Goal: Transaction & Acquisition: Purchase product/service

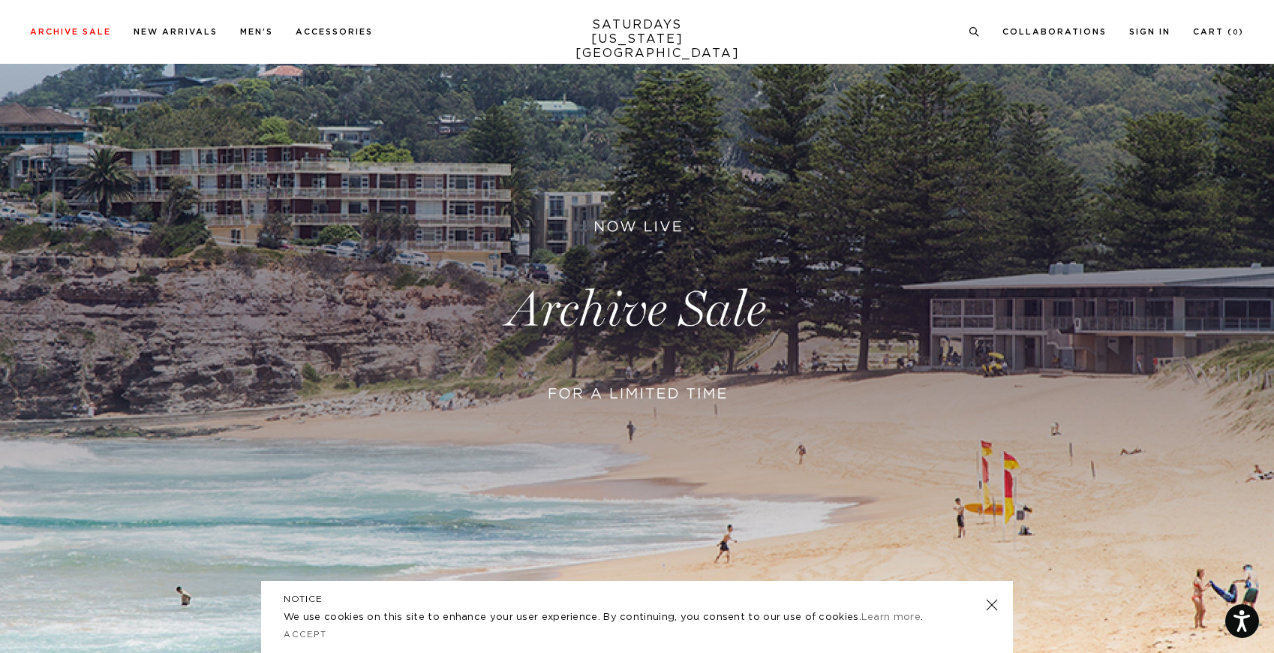
scroll to position [189, 0]
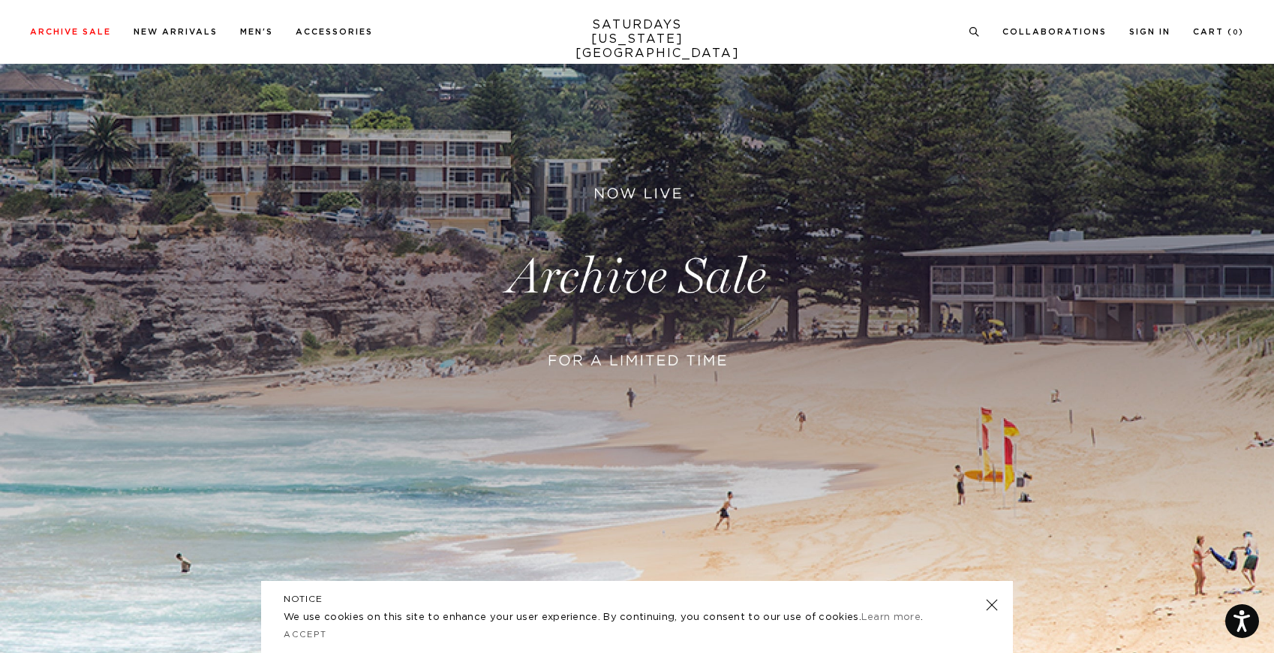
click at [496, 352] on link at bounding box center [637, 277] width 1274 height 780
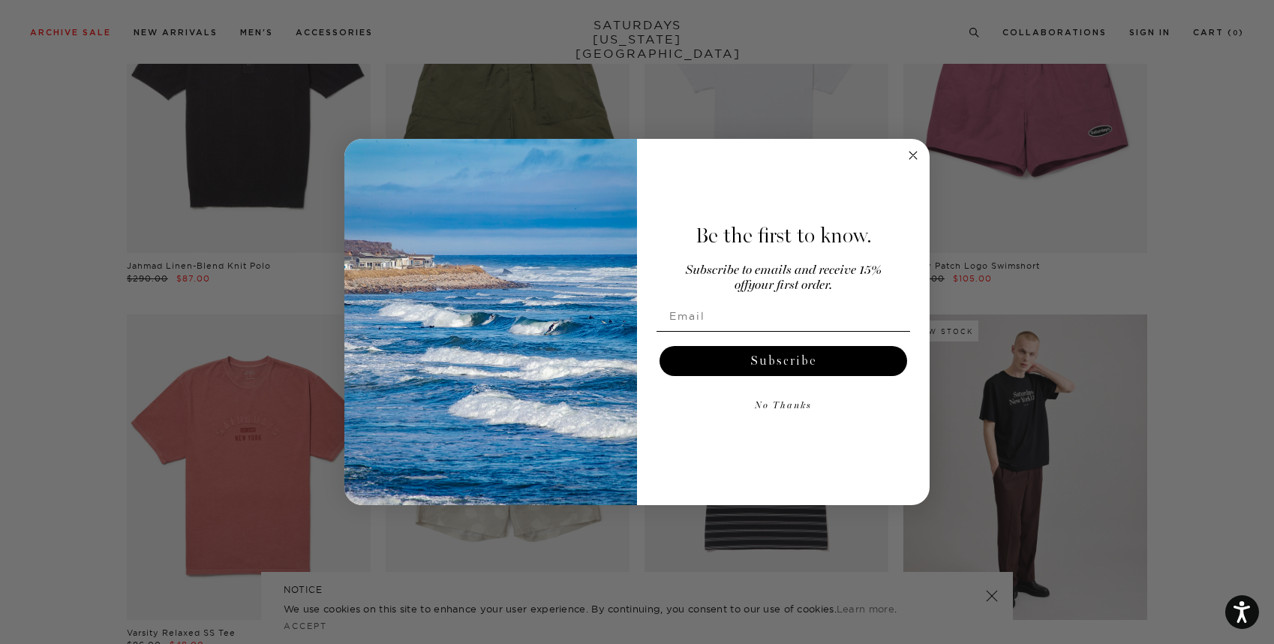
scroll to position [3187, 0]
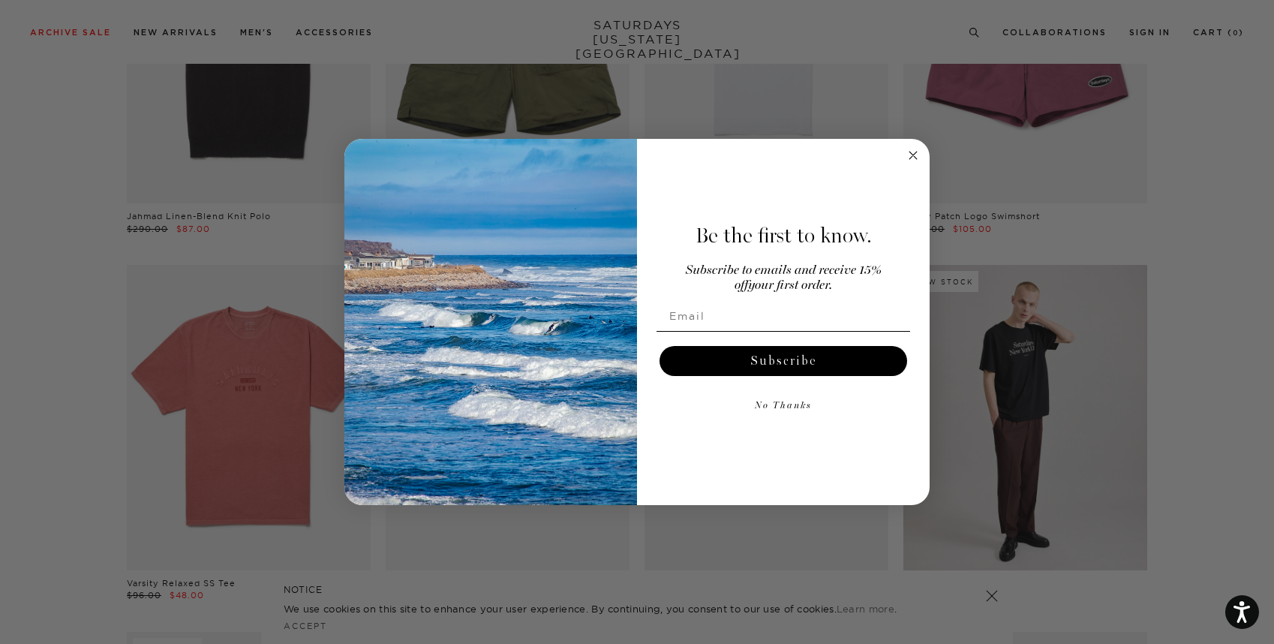
click at [916, 157] on icon "Close dialog" at bounding box center [914, 156] width 8 height 8
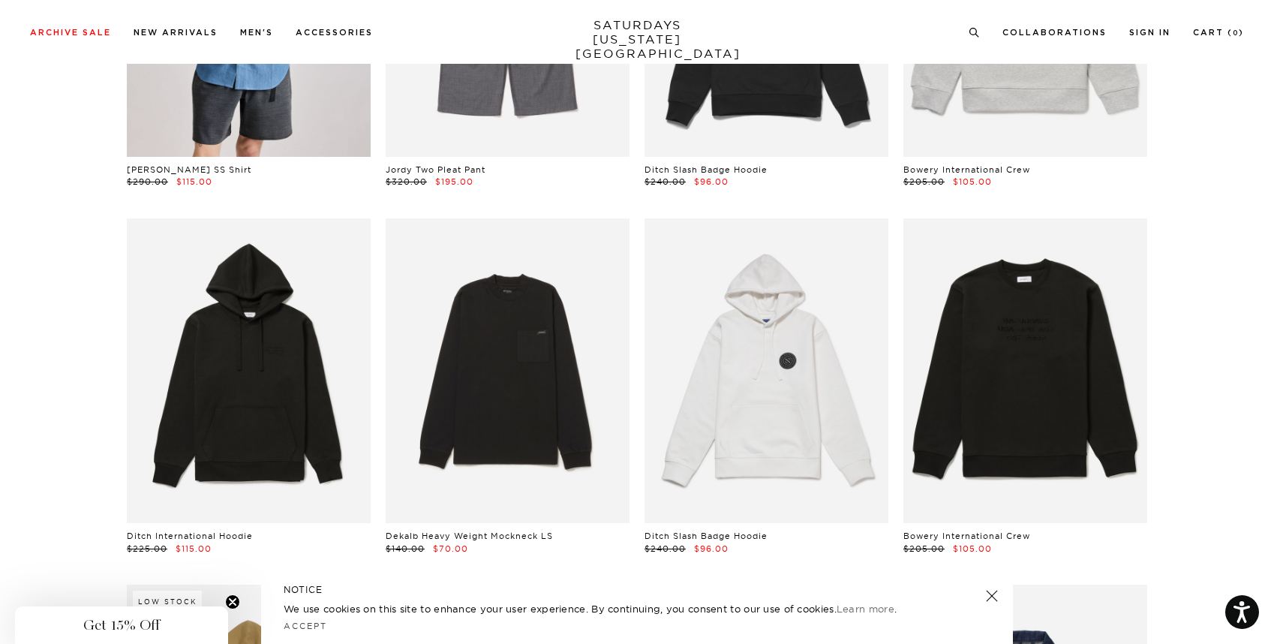
scroll to position [5442, 0]
